Goal: Task Accomplishment & Management: Complete application form

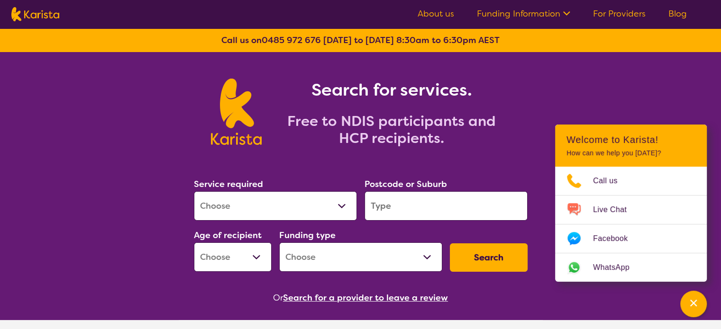
click at [307, 250] on select "Home Care Package (HCP) National Disability Insurance Scheme (NDIS) I don't know" at bounding box center [360, 257] width 163 height 29
select select "NDIS"
click at [279, 243] on select "Home Care Package (HCP) National Disability Insurance Scheme (NDIS) I don't know" at bounding box center [360, 257] width 163 height 29
click at [286, 209] on select "Allied Health Assistant Assessment (ADHD or Autism) Behaviour support Counselli…" at bounding box center [275, 206] width 163 height 29
select select "[MEDICAL_DATA]"
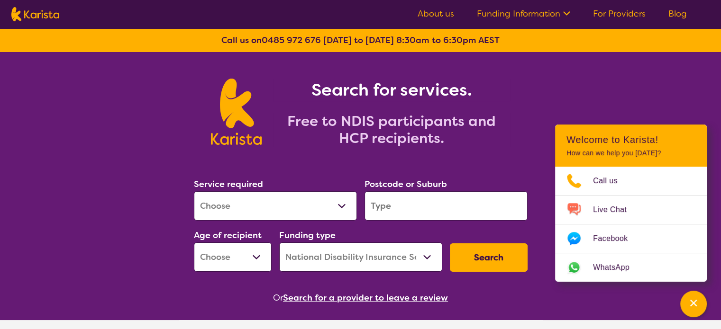
click at [194, 192] on select "Allied Health Assistant Assessment (ADHD or Autism) Behaviour support Counselli…" at bounding box center [275, 206] width 163 height 29
click at [389, 207] on input "search" at bounding box center [446, 206] width 163 height 29
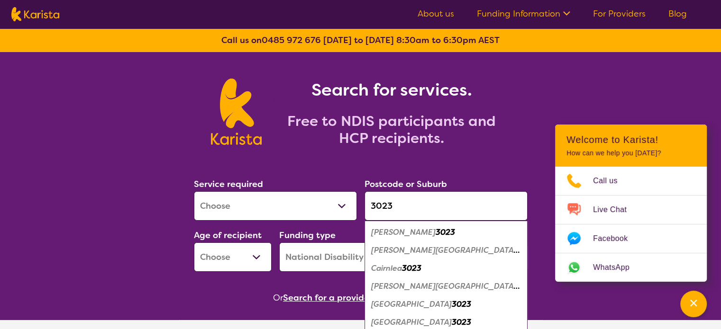
type input "3023"
click at [256, 263] on select "Early Childhood - 0 to 9 Child - 10 to 11 Adolescent - 12 to 17 Adult - 18 to 6…" at bounding box center [233, 257] width 78 height 29
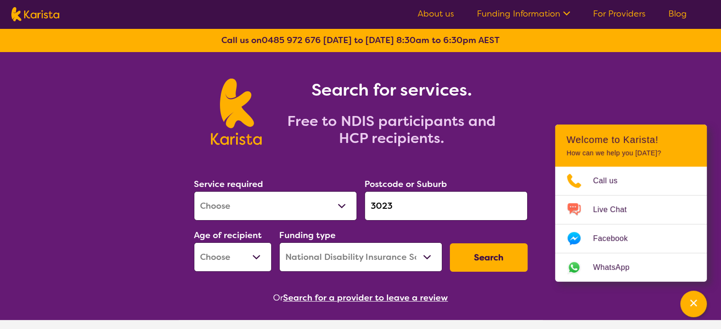
select select "EC"
click at [194, 243] on select "Early Childhood - 0 to 9 Child - 10 to 11 Adolescent - 12 to 17 Adult - 18 to 6…" at bounding box center [233, 257] width 78 height 29
click at [495, 262] on button "Search" at bounding box center [489, 258] width 78 height 28
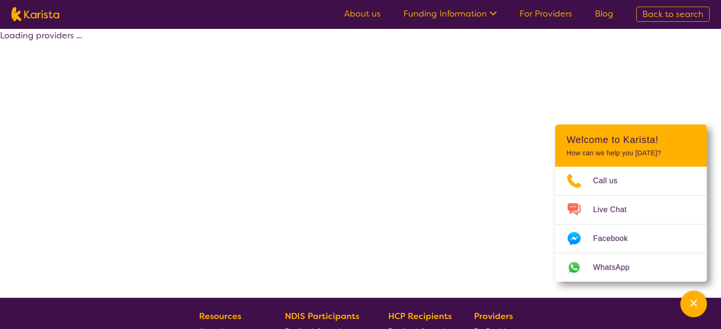
select select "by_score"
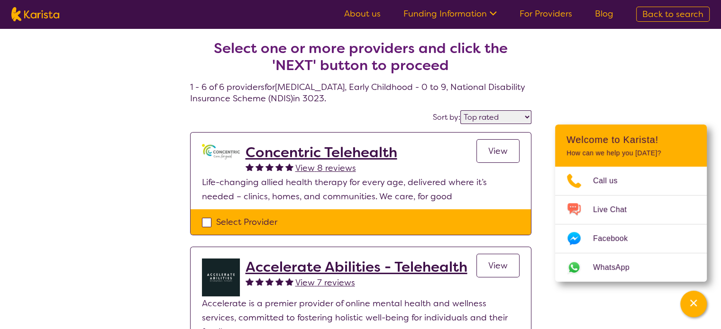
click at [499, 151] on span "View" at bounding box center [497, 151] width 19 height 11
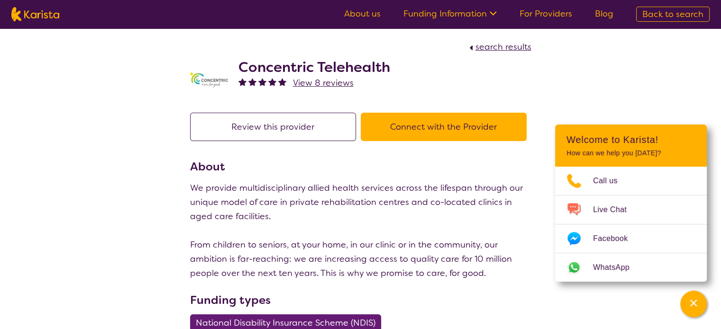
click at [430, 125] on button "Connect with the Provider" at bounding box center [444, 127] width 166 height 28
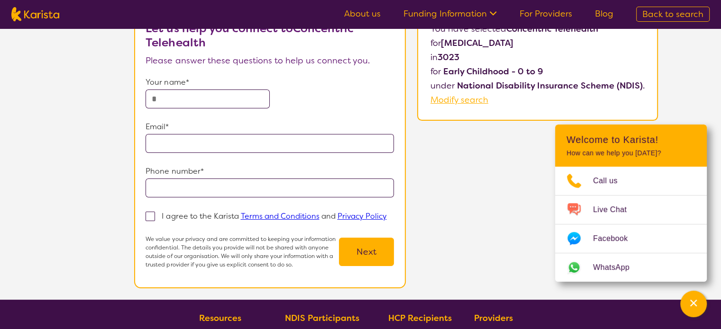
scroll to position [51, 0]
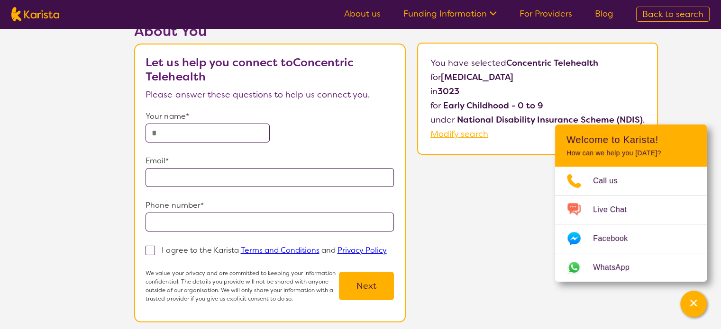
click at [161, 125] on input "text" at bounding box center [208, 133] width 124 height 19
type input "*********"
type input "**********"
drag, startPoint x: 366, startPoint y: 182, endPoint x: 106, endPoint y: 153, distance: 260.9
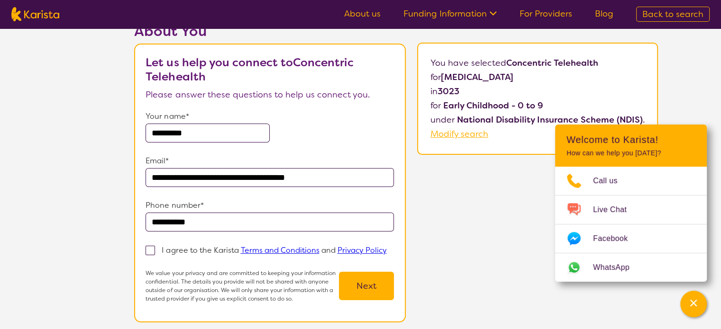
click at [106, 153] on div "**********" at bounding box center [396, 178] width 650 height 311
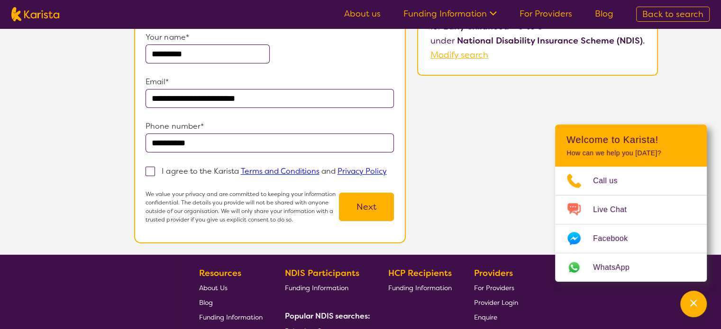
scroll to position [138, 0]
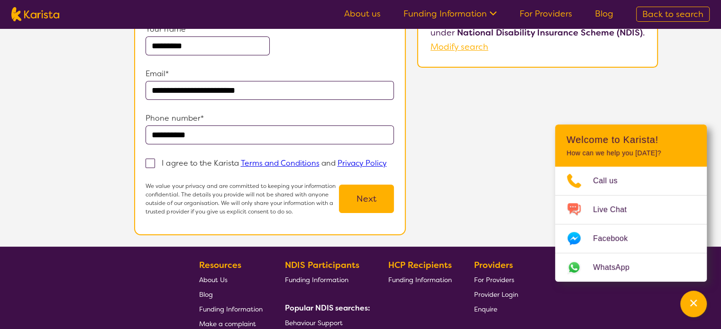
type input "**********"
click at [145, 165] on section "**********" at bounding box center [270, 95] width 272 height 279
click at [150, 165] on span at bounding box center [150, 163] width 9 height 9
click at [386, 165] on input "I agree to the Karista Terms and Conditions and Privacy Policy" at bounding box center [389, 163] width 6 height 6
checkbox input "true"
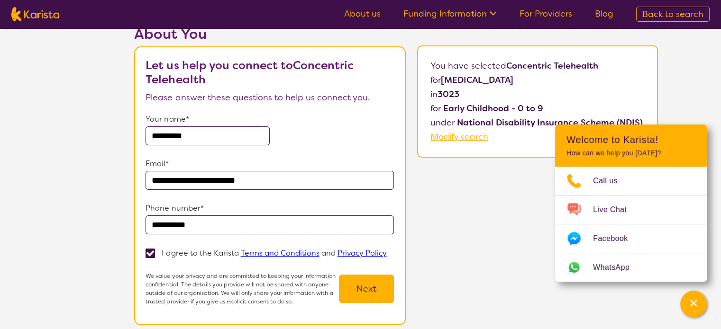
scroll to position [0, 0]
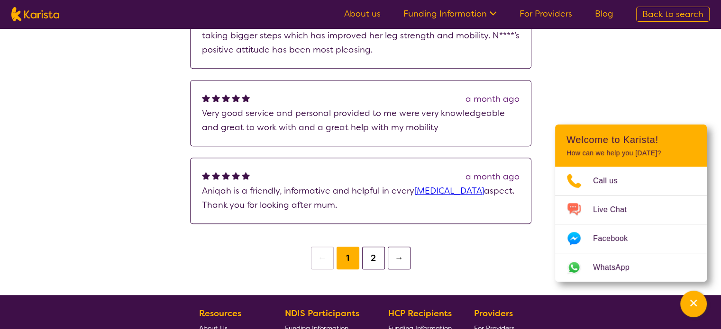
scroll to position [681, 0]
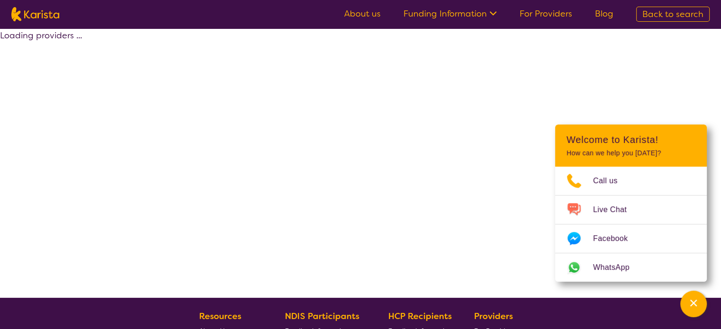
select select "by_score"
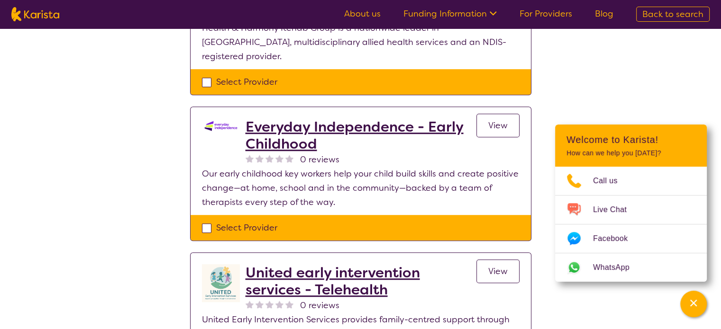
scroll to position [551, 0]
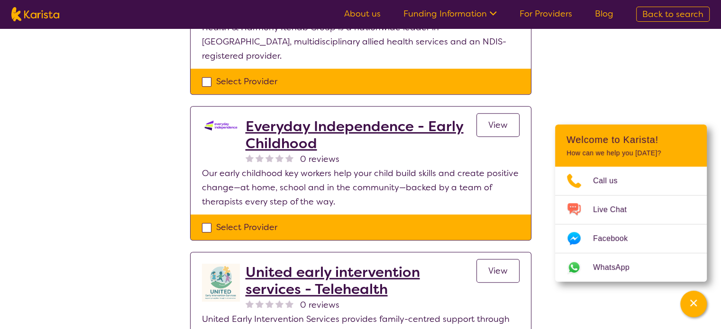
click at [301, 118] on h2 "Everyday Independence - Early Childhood" at bounding box center [361, 135] width 231 height 34
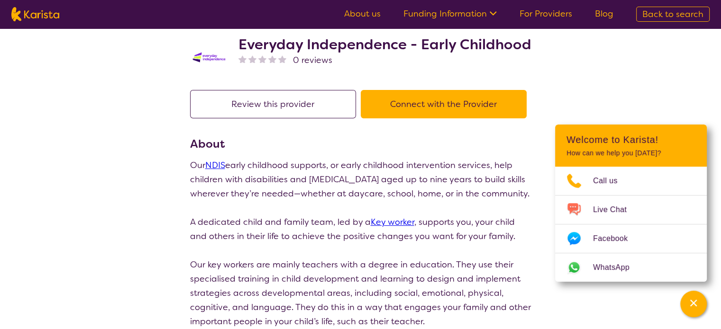
scroll to position [16, 0]
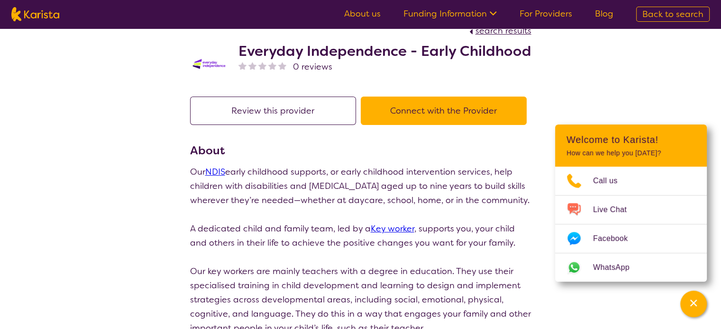
click at [447, 100] on button "Connect with the Provider" at bounding box center [444, 111] width 166 height 28
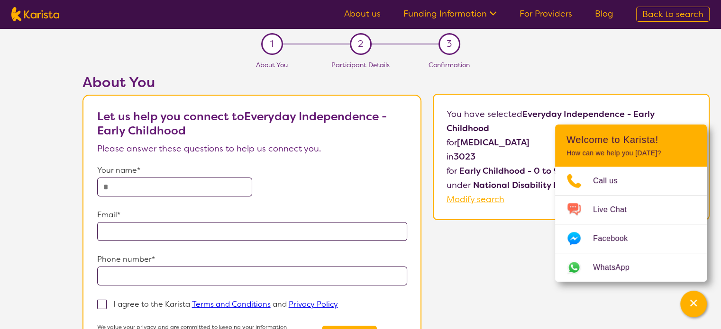
click at [187, 184] on input "text" at bounding box center [174, 187] width 155 height 19
type input "*********"
type input "**********"
drag, startPoint x: 302, startPoint y: 233, endPoint x: 52, endPoint y: 231, distance: 250.3
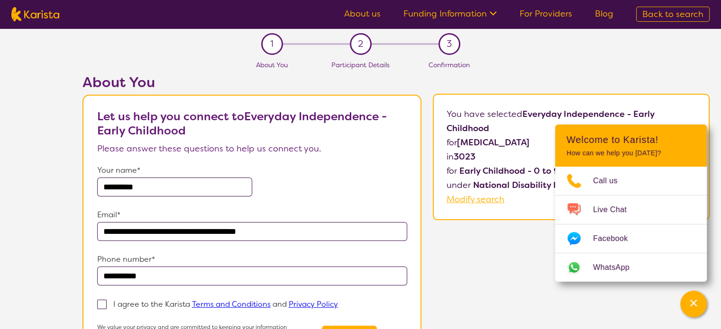
click at [52, 231] on section "**********" at bounding box center [360, 209] width 721 height 362
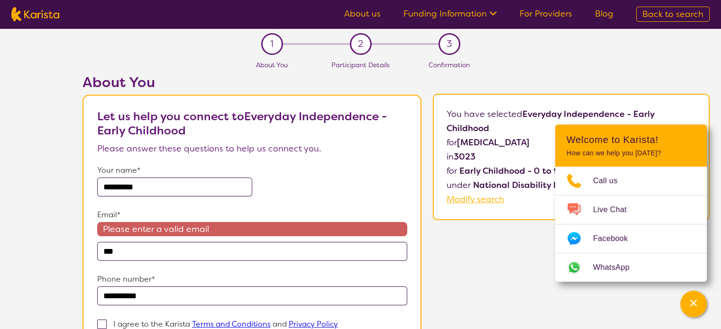
type input "**********"
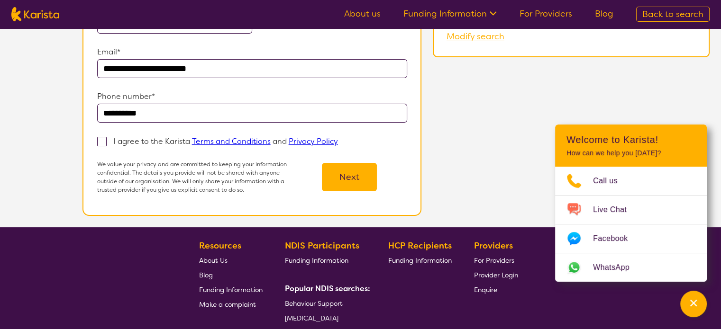
scroll to position [168, 0]
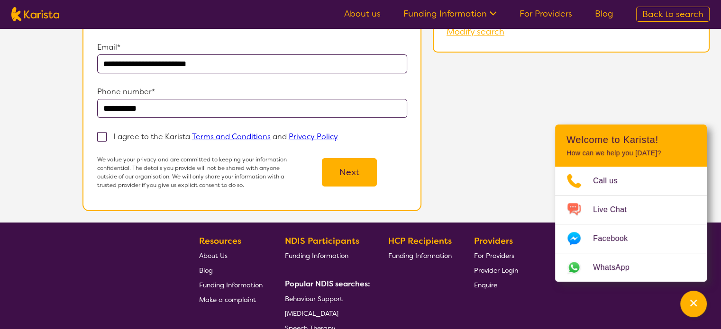
click at [105, 136] on span at bounding box center [101, 136] width 9 height 9
click at [338, 136] on input "I agree to the Karista Terms and Conditions and Privacy Policy" at bounding box center [341, 136] width 6 height 6
checkbox input "true"
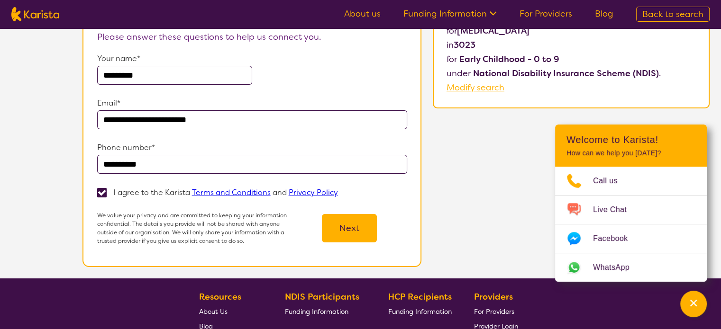
scroll to position [132, 0]
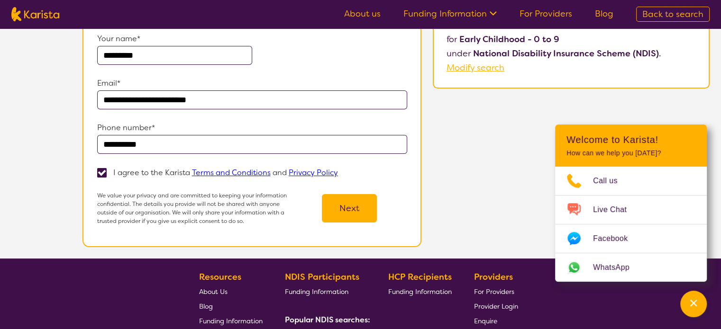
click at [343, 208] on button "Next" at bounding box center [349, 208] width 55 height 28
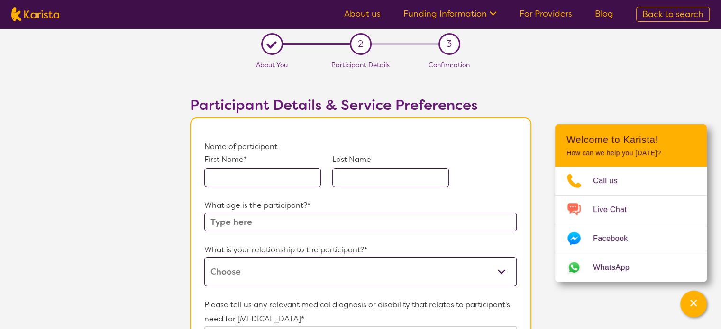
click at [267, 172] on input "text" at bounding box center [262, 177] width 117 height 19
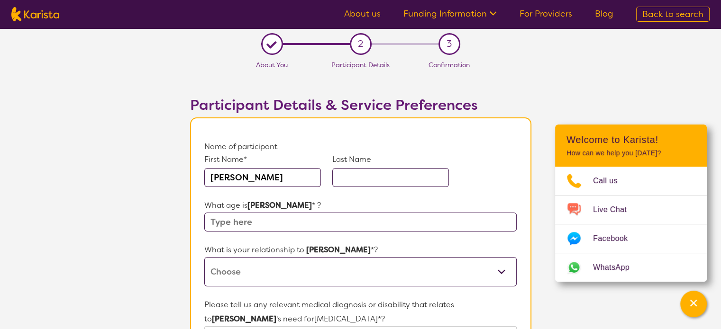
type input "Hudson"
click at [348, 176] on input "text" at bounding box center [390, 177] width 117 height 19
type input "Kennedy"
click at [308, 218] on input "text" at bounding box center [360, 222] width 312 height 19
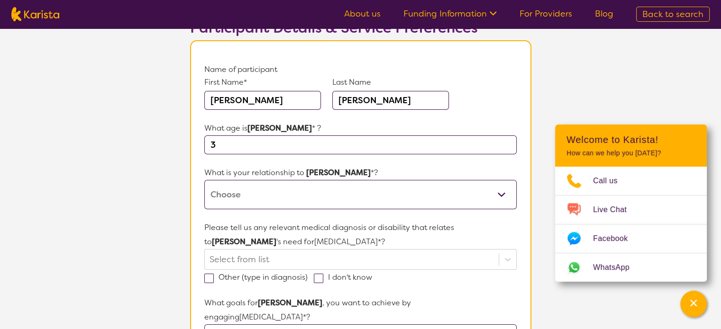
scroll to position [78, 0]
type input "3"
click at [305, 198] on select "This request is for myself I am their parent I am their child I am their spouse…" at bounding box center [360, 194] width 312 height 29
select select "I am their parent"
click at [204, 180] on select "This request is for myself I am their parent I am their child I am their spouse…" at bounding box center [360, 194] width 312 height 29
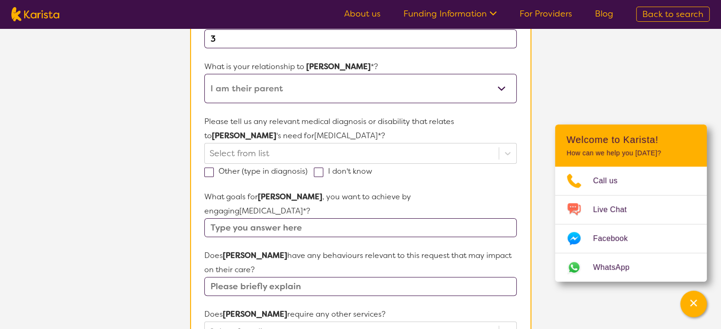
scroll to position [184, 0]
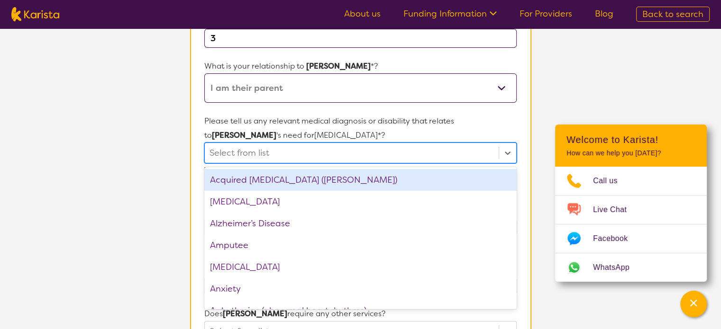
click at [281, 155] on div at bounding box center [352, 153] width 284 height 16
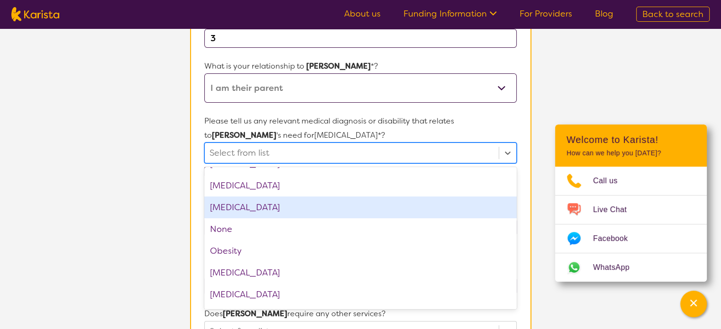
scroll to position [1018, 0]
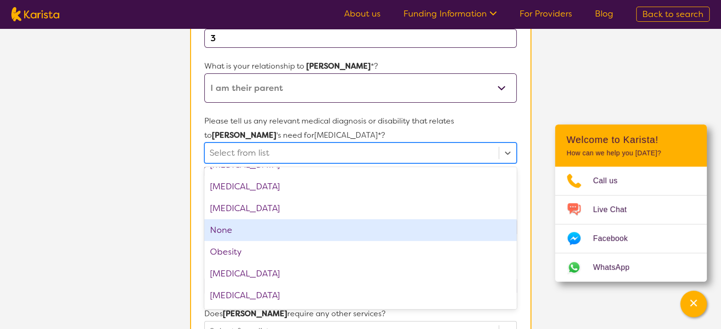
click at [292, 223] on div "None" at bounding box center [360, 230] width 312 height 22
click at [171, 227] on section "L About You 2 Participant Details 3 Confirmation Participant Details & Service …" at bounding box center [360, 270] width 721 height 851
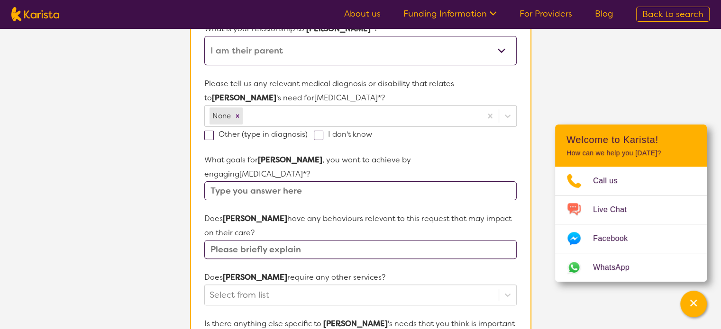
scroll to position [222, 0]
click at [240, 181] on input "text" at bounding box center [360, 190] width 312 height 19
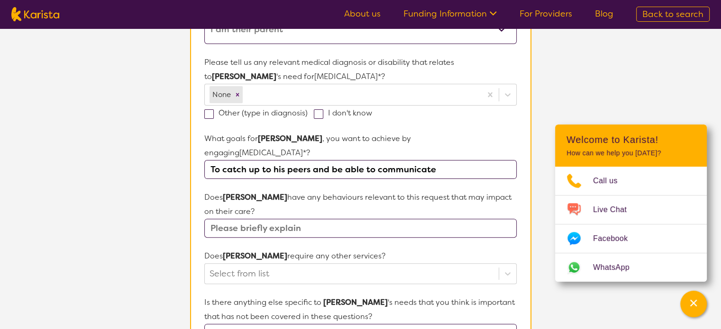
scroll to position [248, 0]
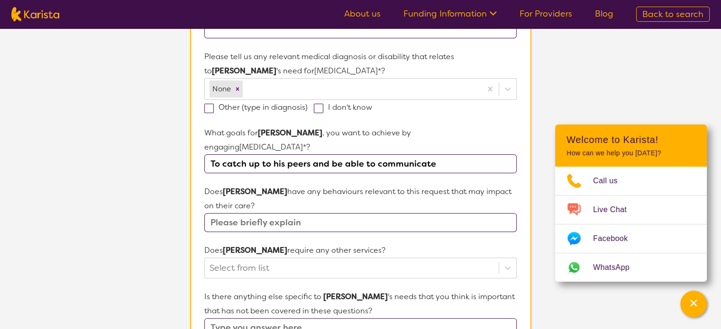
type input "To catch up to his peers and be able to communicate"
click at [246, 213] on input "text" at bounding box center [360, 222] width 312 height 19
type input "H"
type input "no"
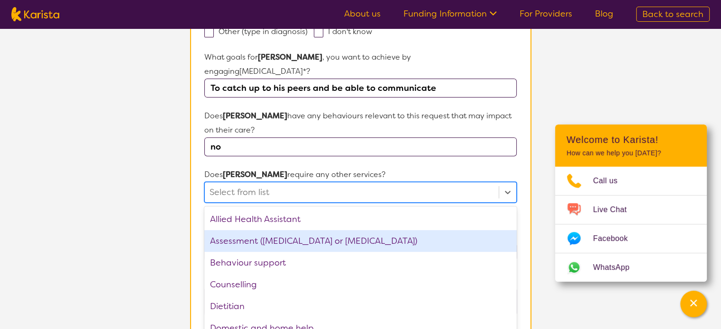
click at [264, 203] on div "option Assessment (ADHD or Autism) focused, 2 of 21. 21 results available. Use …" at bounding box center [360, 192] width 312 height 21
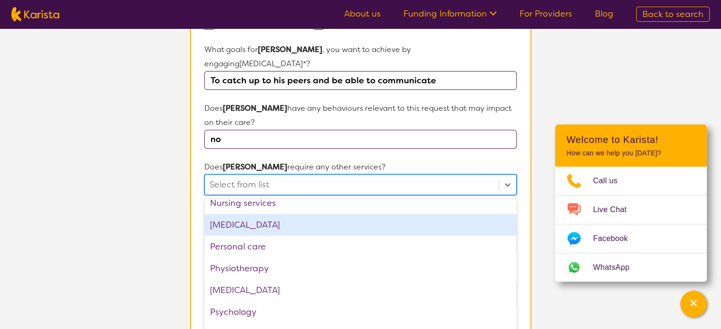
click at [269, 214] on div "[MEDICAL_DATA]" at bounding box center [360, 225] width 312 height 22
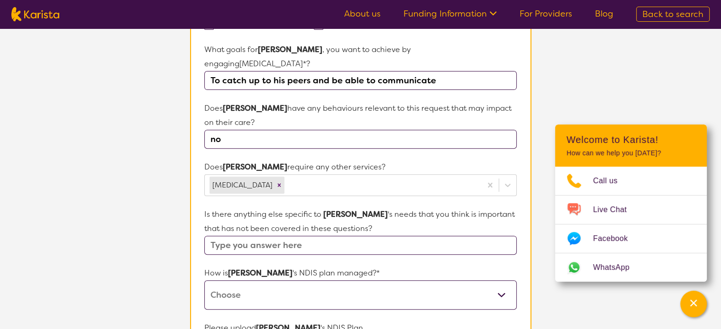
click at [149, 226] on section "L About You 2 Participant Details 3 Confirmation Participant Details & Service …" at bounding box center [360, 123] width 721 height 852
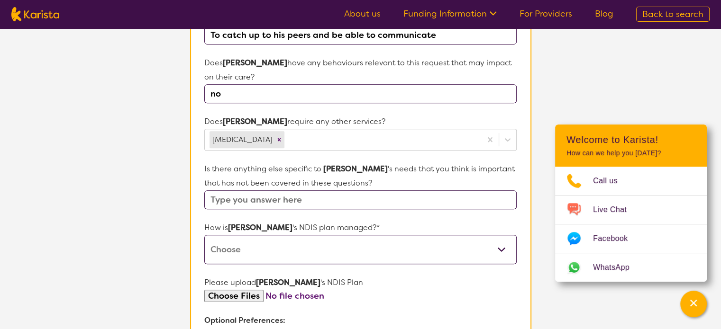
scroll to position [380, 0]
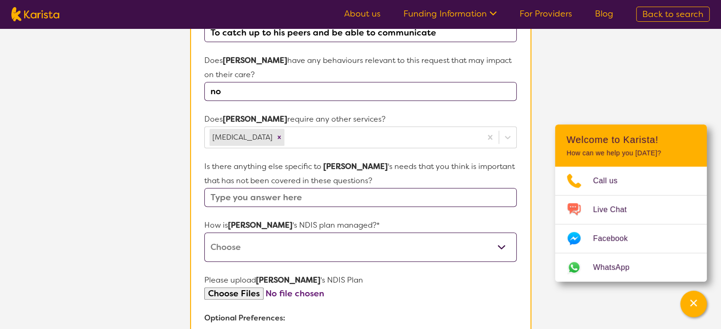
click at [232, 238] on select "Self-managed NDIS plan Managed by a registered plan management provider (not th…" at bounding box center [360, 247] width 312 height 29
select select "Self Managed"
click at [204, 233] on select "Self-managed NDIS plan Managed by a registered plan management provider (not th…" at bounding box center [360, 247] width 312 height 29
click at [166, 273] on section "L About You 2 Participant Details 3 Confirmation Participant Details & Service …" at bounding box center [360, 75] width 721 height 852
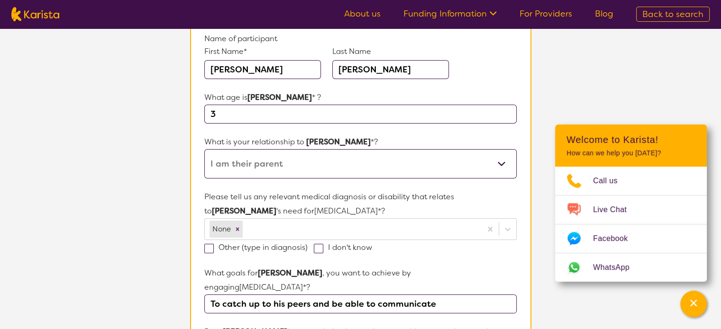
scroll to position [109, 0]
click at [239, 106] on div "What age is Hudson * ? 3" at bounding box center [360, 106] width 312 height 33
click at [237, 113] on input "3" at bounding box center [360, 113] width 312 height 19
type input "3, almost 4"
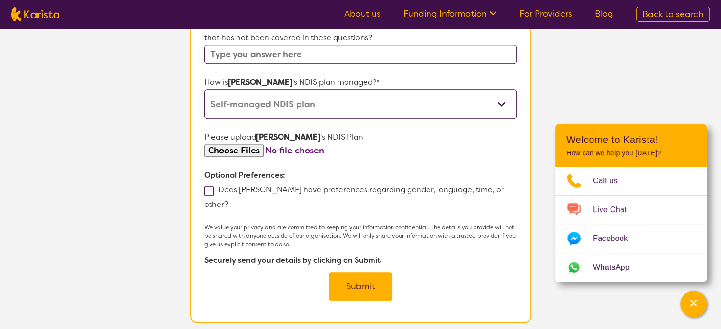
scroll to position [523, 0]
click at [356, 272] on button "Submit" at bounding box center [361, 286] width 64 height 28
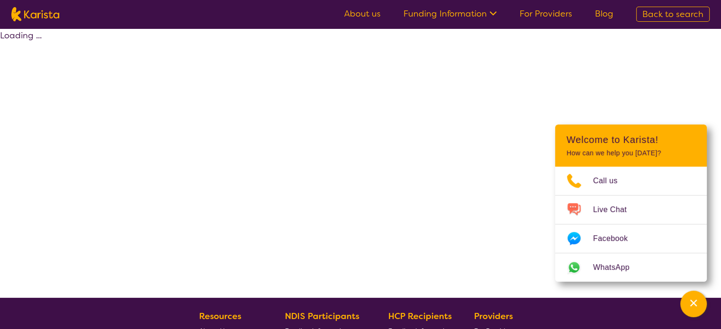
scroll to position [132, 0]
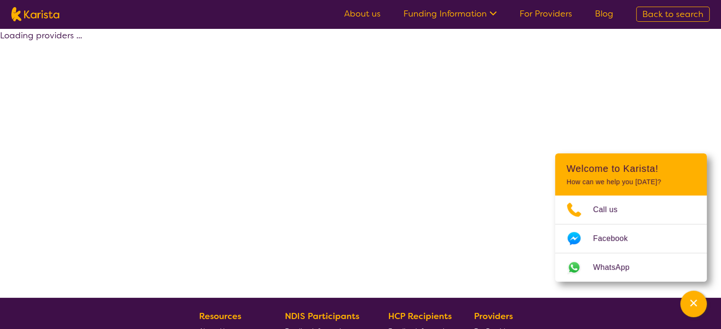
scroll to position [199, 0]
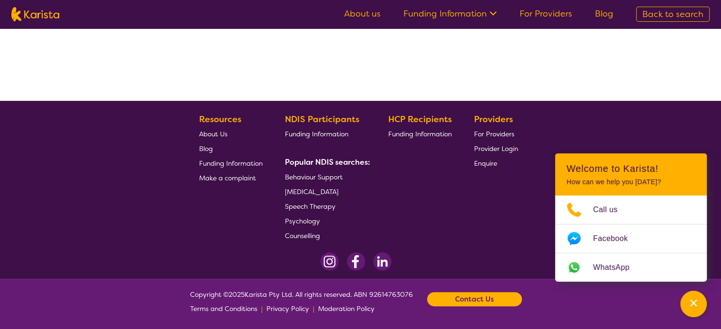
select select "by_score"
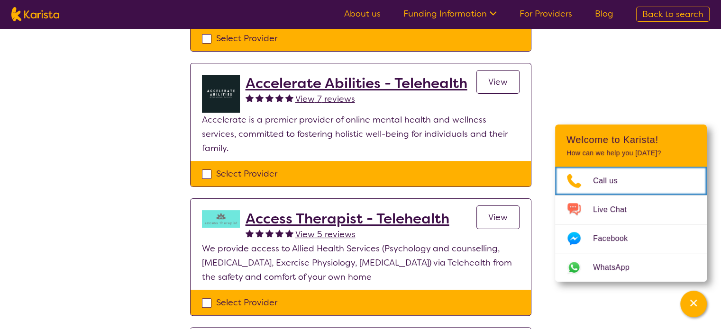
scroll to position [157, 0]
